Goal: Task Accomplishment & Management: Use online tool/utility

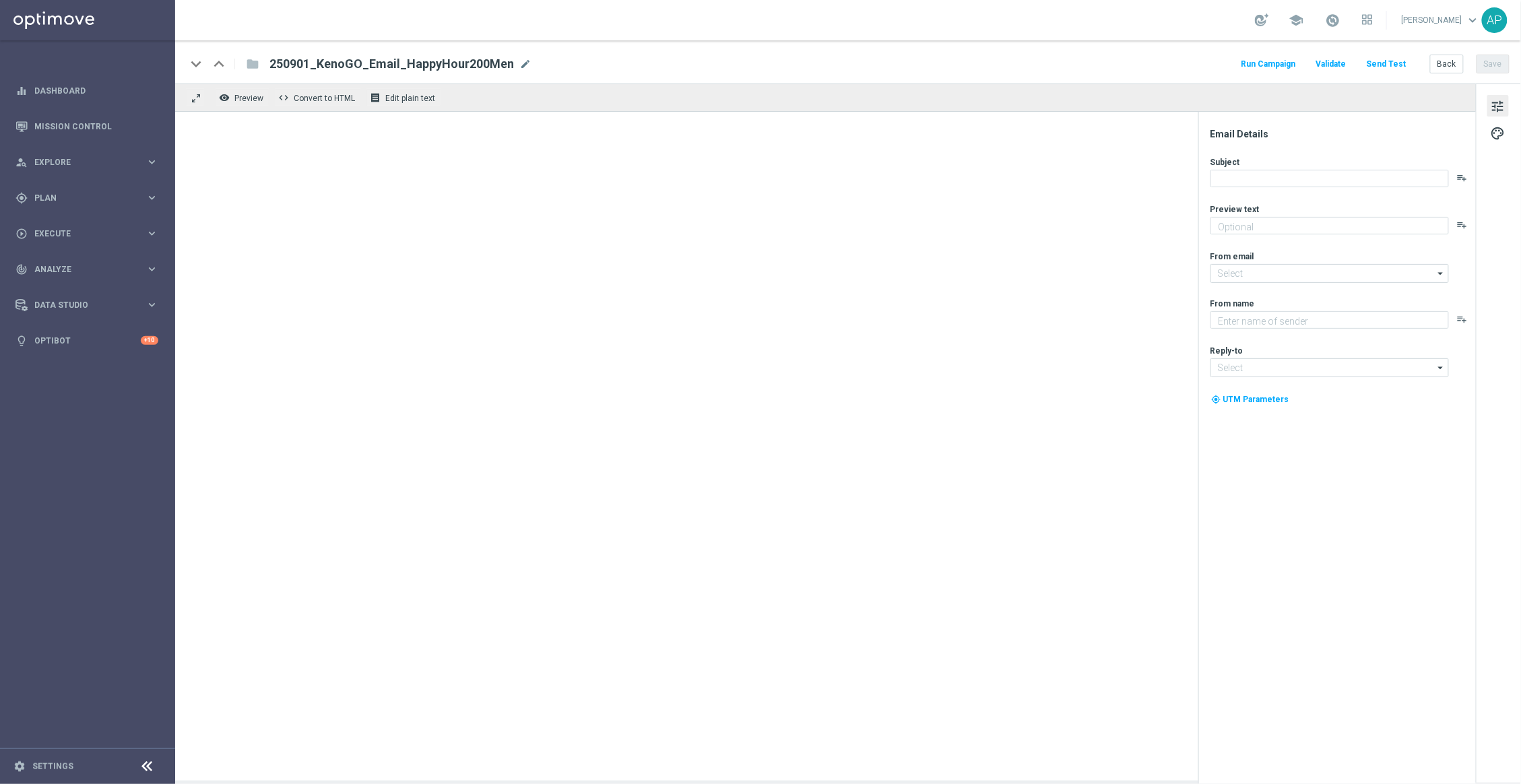
type textarea "Get 50% back in BONUS CASH!"
type textarea "KenoGO"
type input "[EMAIL_ADDRESS][DOMAIN_NAME]"
type textarea "Get 50% back in BONUS CASH!"
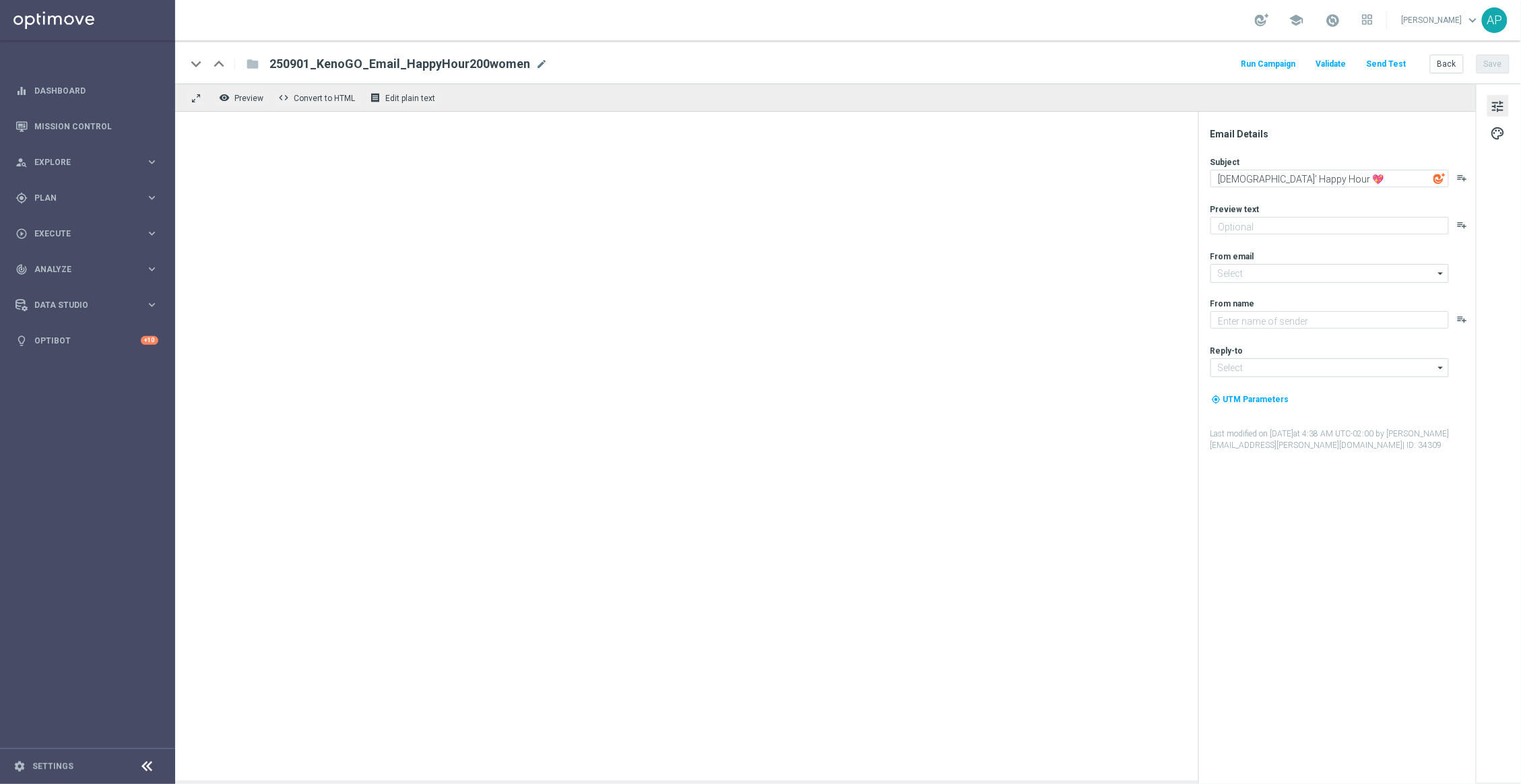
type input "[EMAIL_ADDRESS][DOMAIN_NAME]"
type textarea "KenoGO"
type input "[EMAIL_ADDRESS][DOMAIN_NAME]"
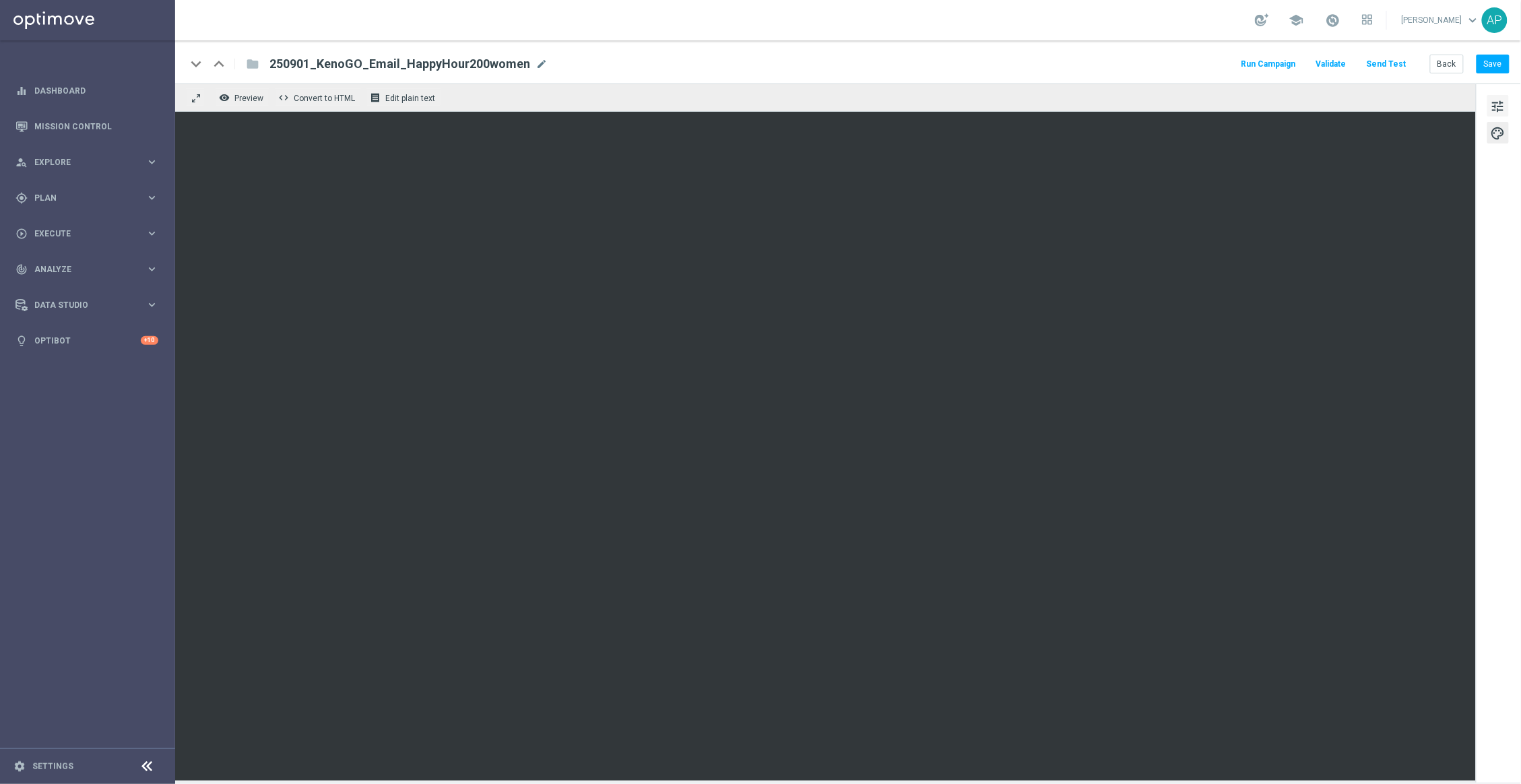
click at [1493, 109] on span "tune" at bounding box center [1498, 106] width 15 height 18
